Goal: Information Seeking & Learning: Learn about a topic

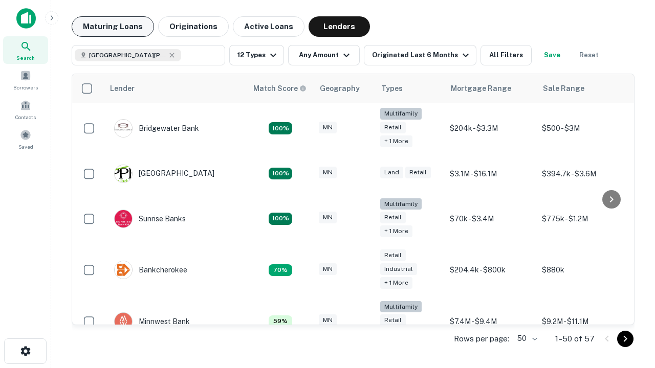
click at [113, 27] on button "Maturing Loans" at bounding box center [113, 26] width 82 height 20
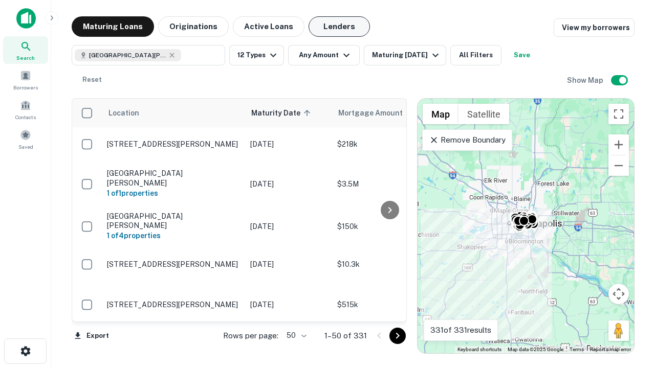
click at [339, 27] on button "Lenders" at bounding box center [338, 26] width 61 height 20
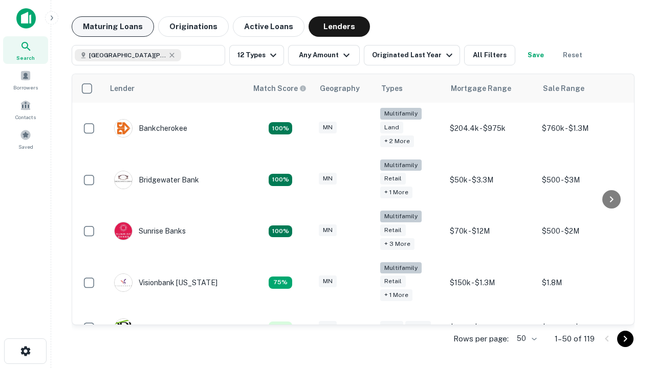
click at [113, 27] on button "Maturing Loans" at bounding box center [113, 26] width 82 height 20
